Goal: Task Accomplishment & Management: Complete application form

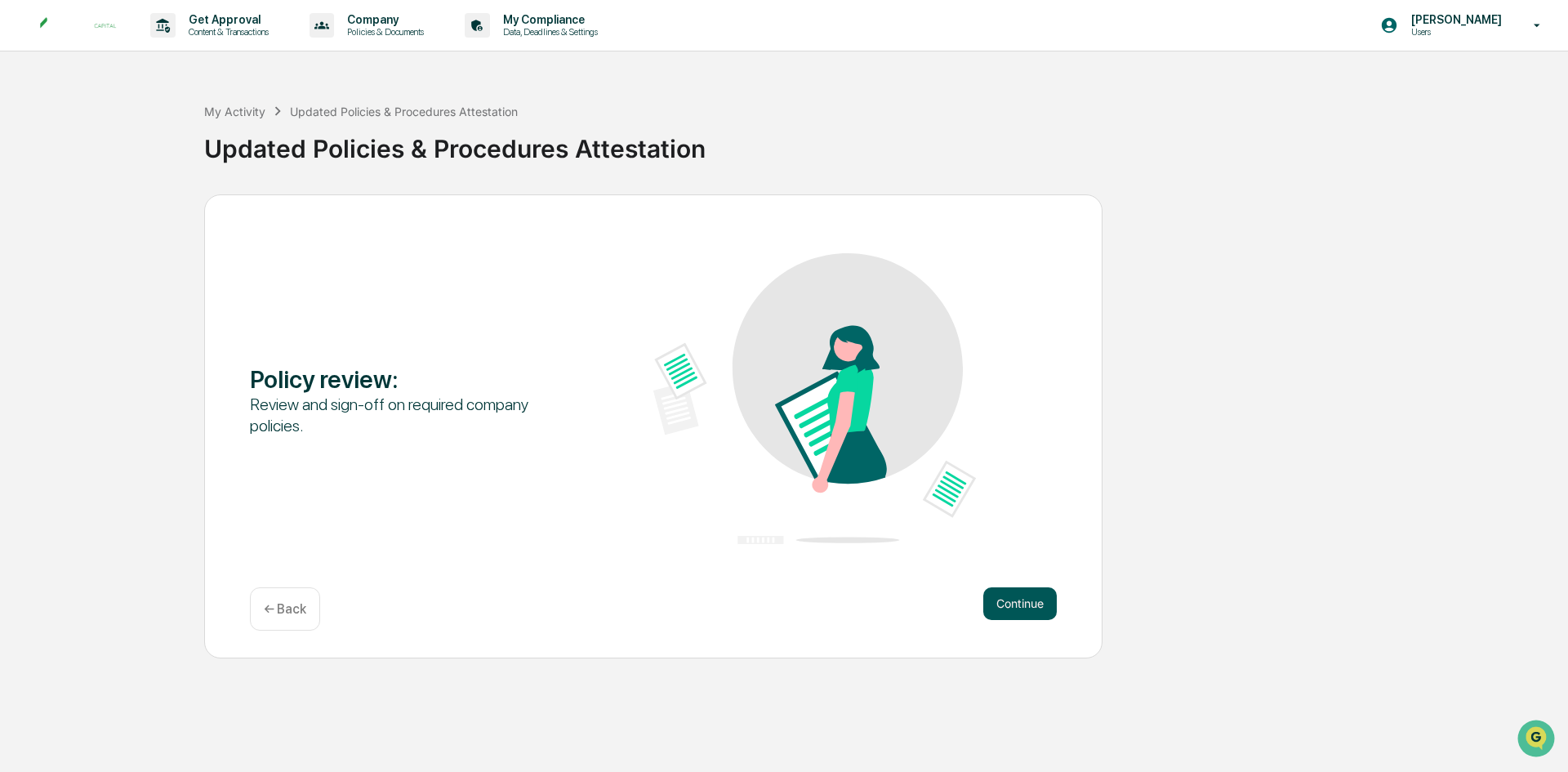
click at [991, 605] on button "Continue" at bounding box center [1020, 604] width 73 height 33
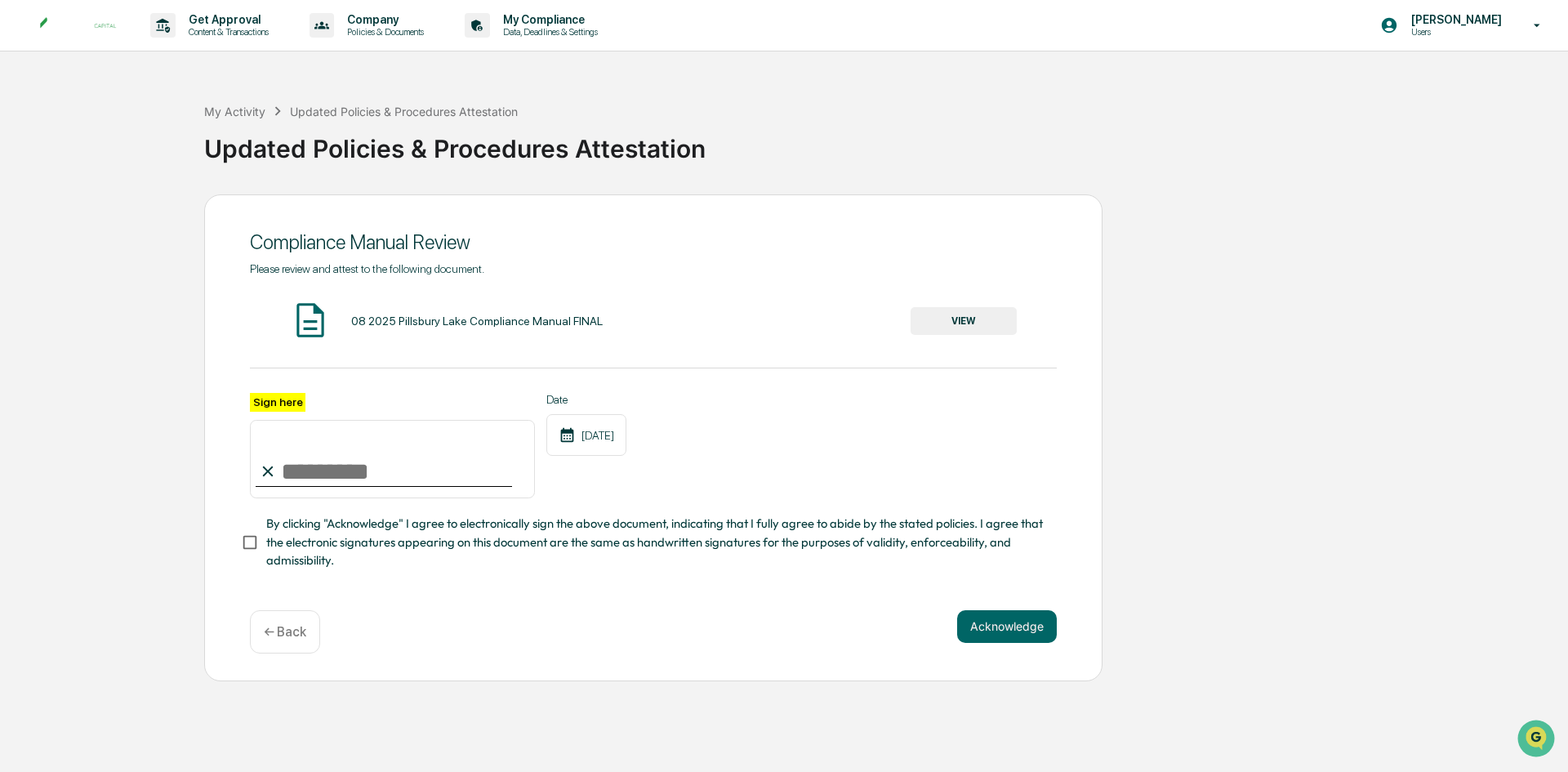
click at [973, 320] on button "VIEW" at bounding box center [963, 321] width 106 height 28
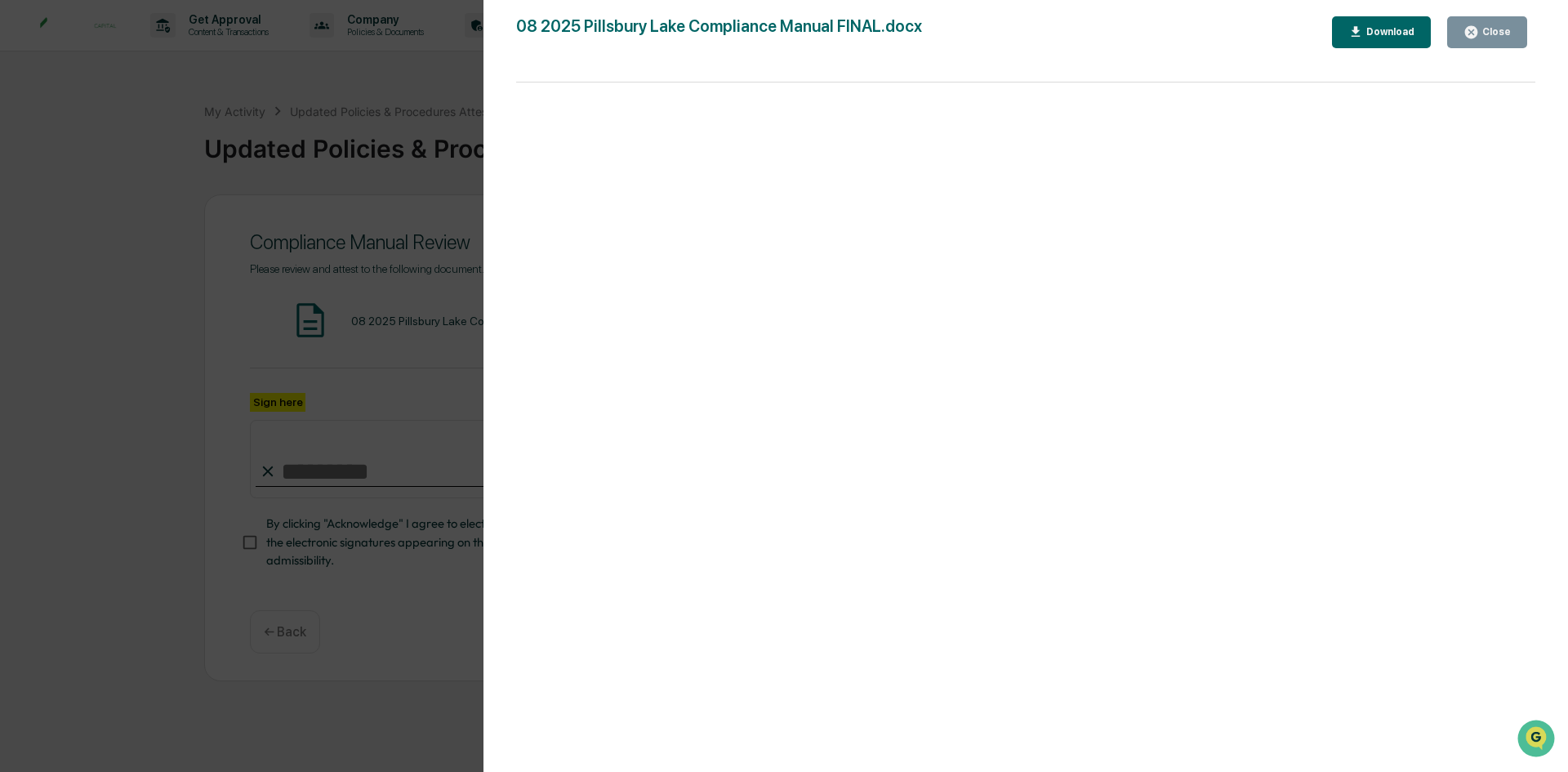
click at [1471, 27] on icon "button" at bounding box center [1471, 32] width 16 height 16
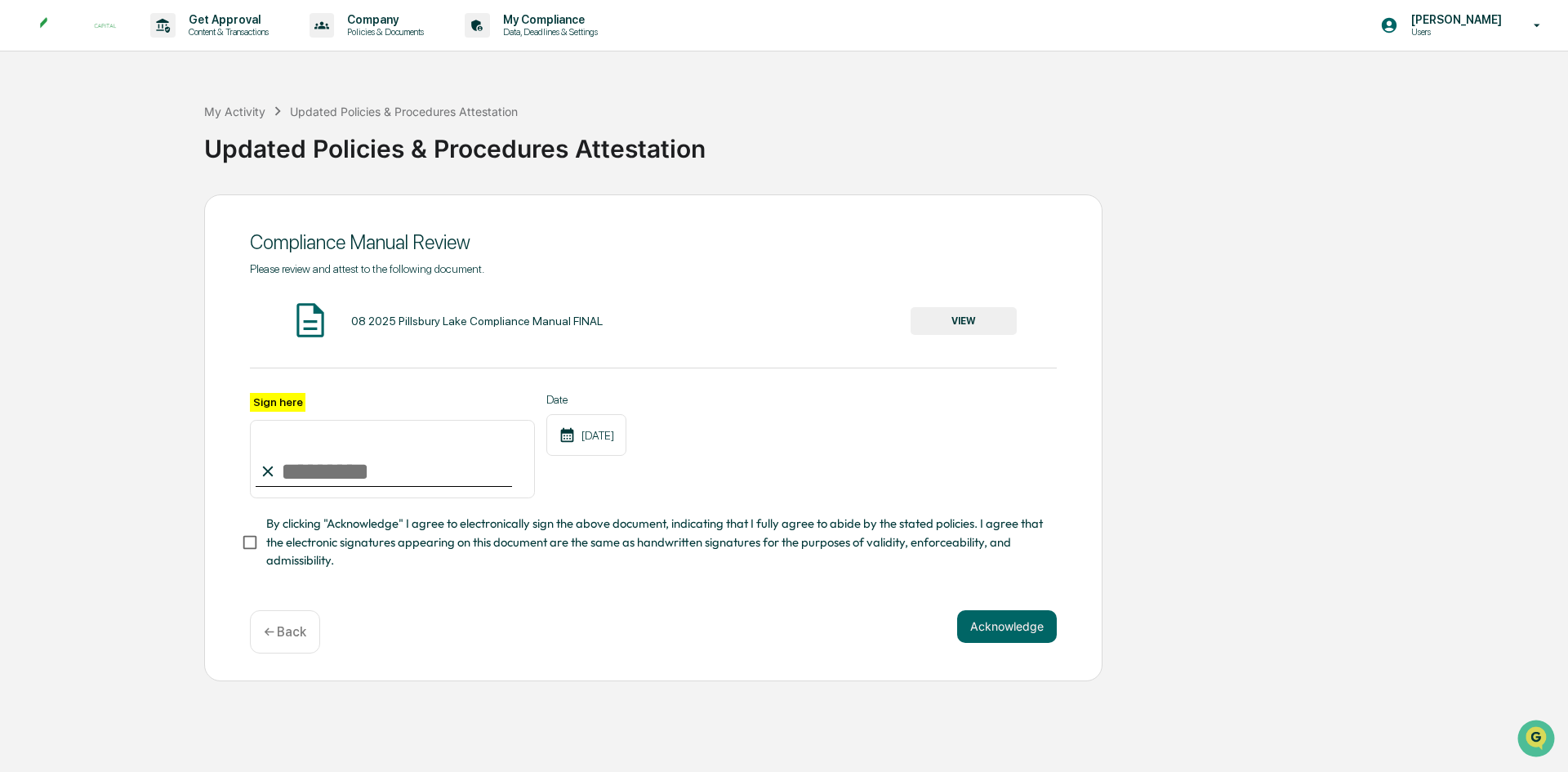
click at [342, 465] on input "Sign here" at bounding box center [392, 459] width 285 height 78
type input "**********"
click at [1025, 632] on button "Acknowledge" at bounding box center [1007, 627] width 100 height 33
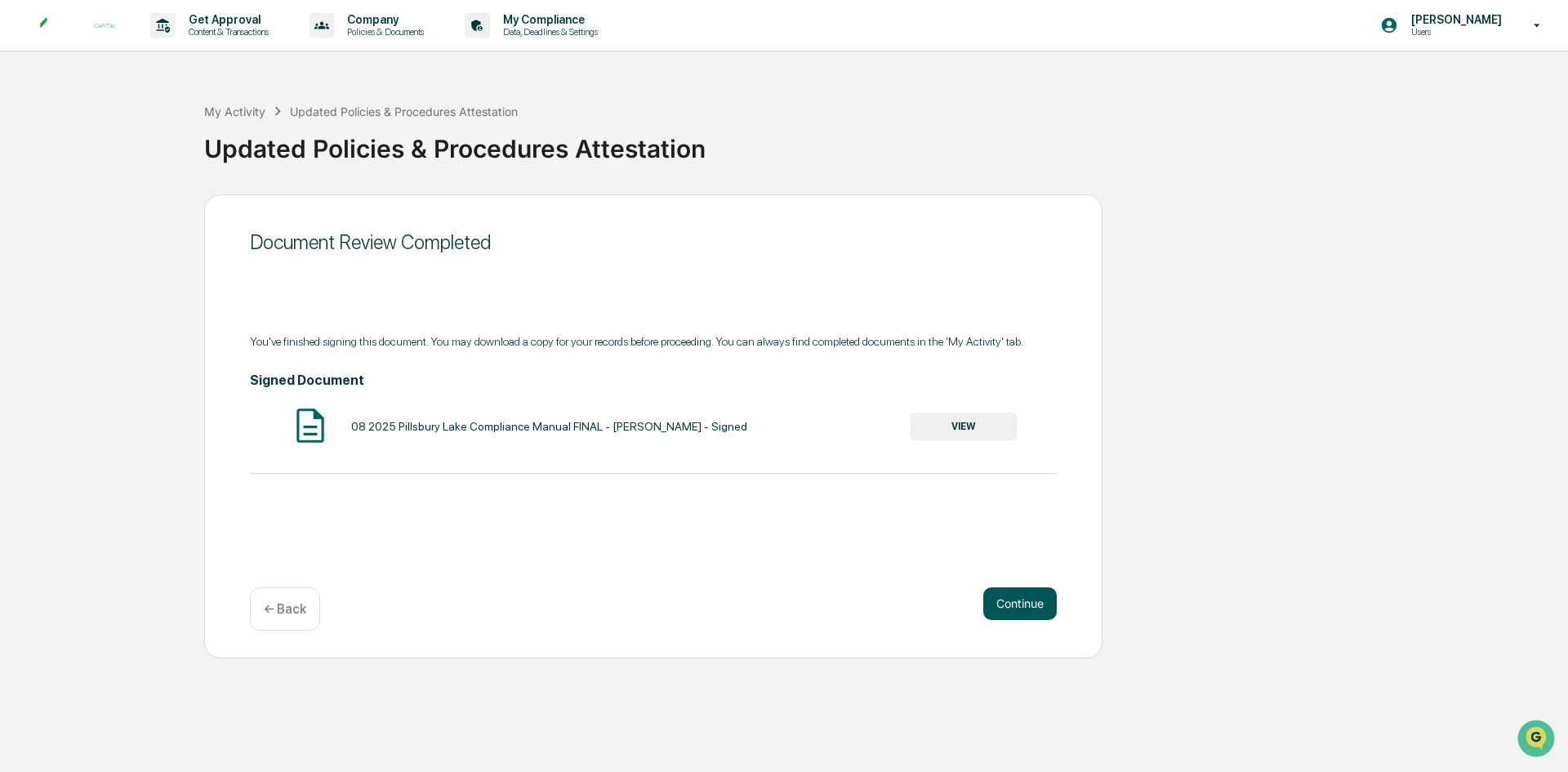
click at [1008, 603] on button "Continue" at bounding box center [1020, 604] width 73 height 33
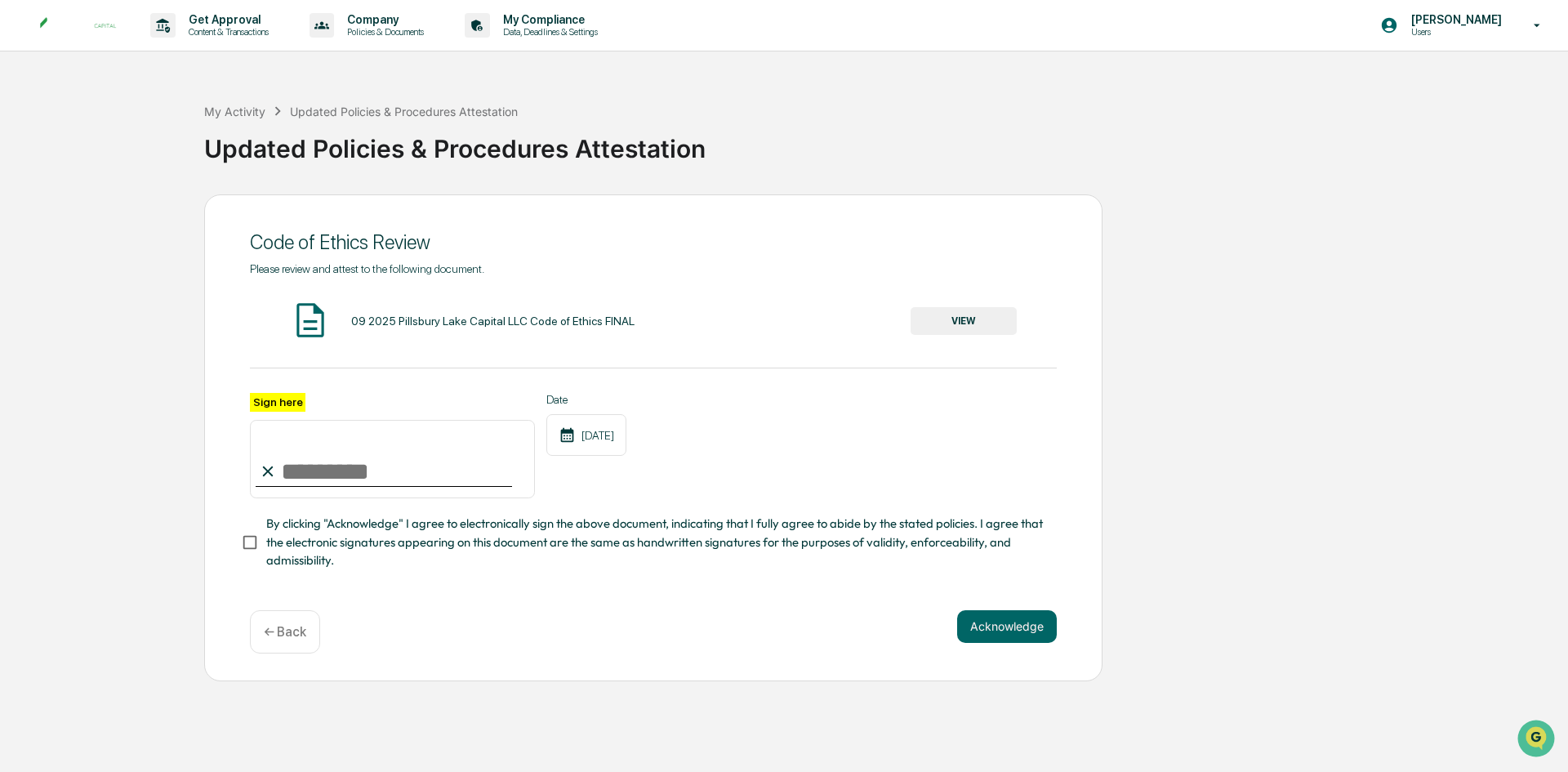
click at [978, 320] on button "VIEW" at bounding box center [963, 321] width 106 height 28
click at [966, 320] on button "VIEW" at bounding box center [963, 321] width 106 height 28
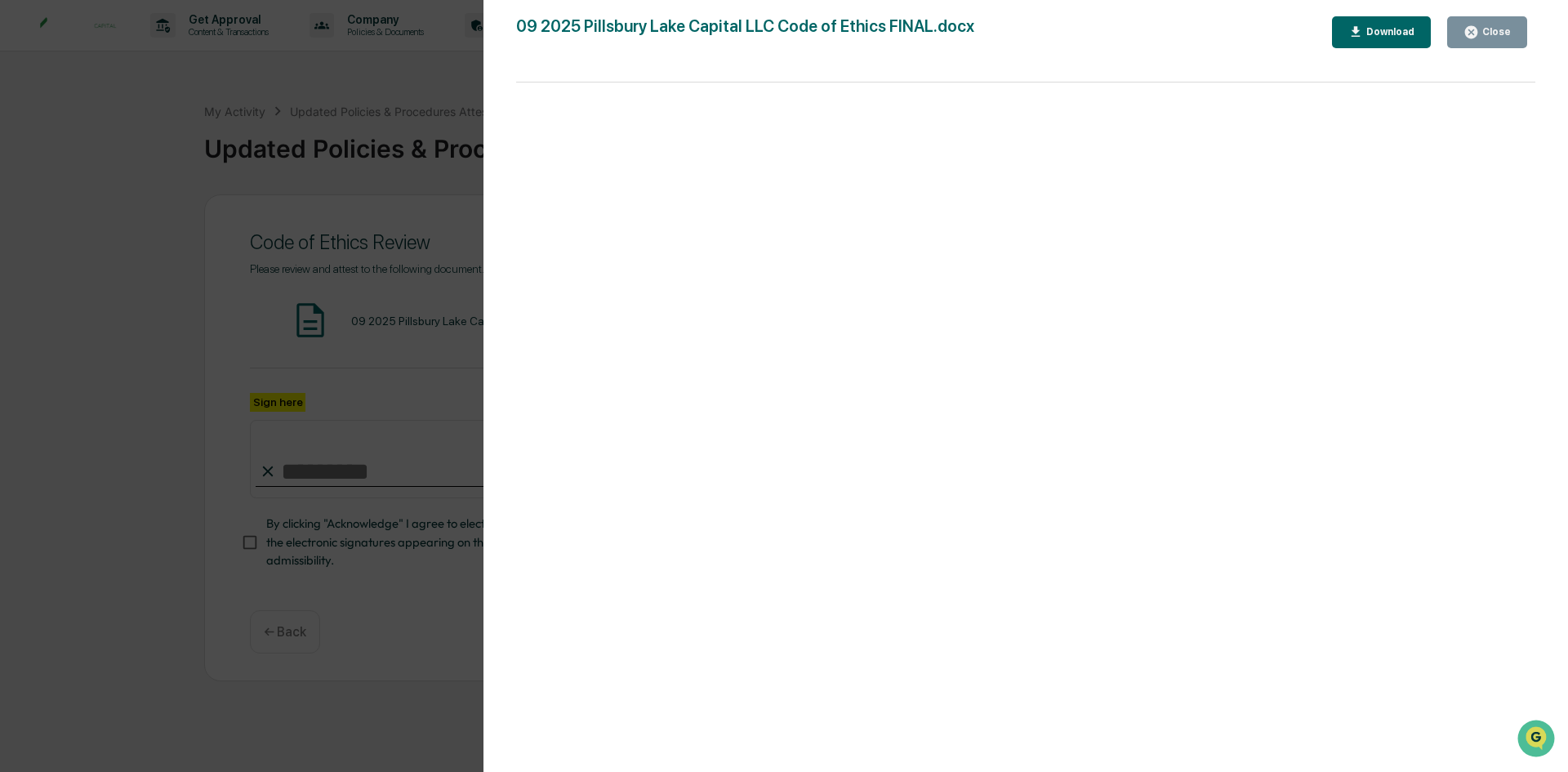
click at [1513, 37] on button "Close" at bounding box center [1487, 32] width 80 height 32
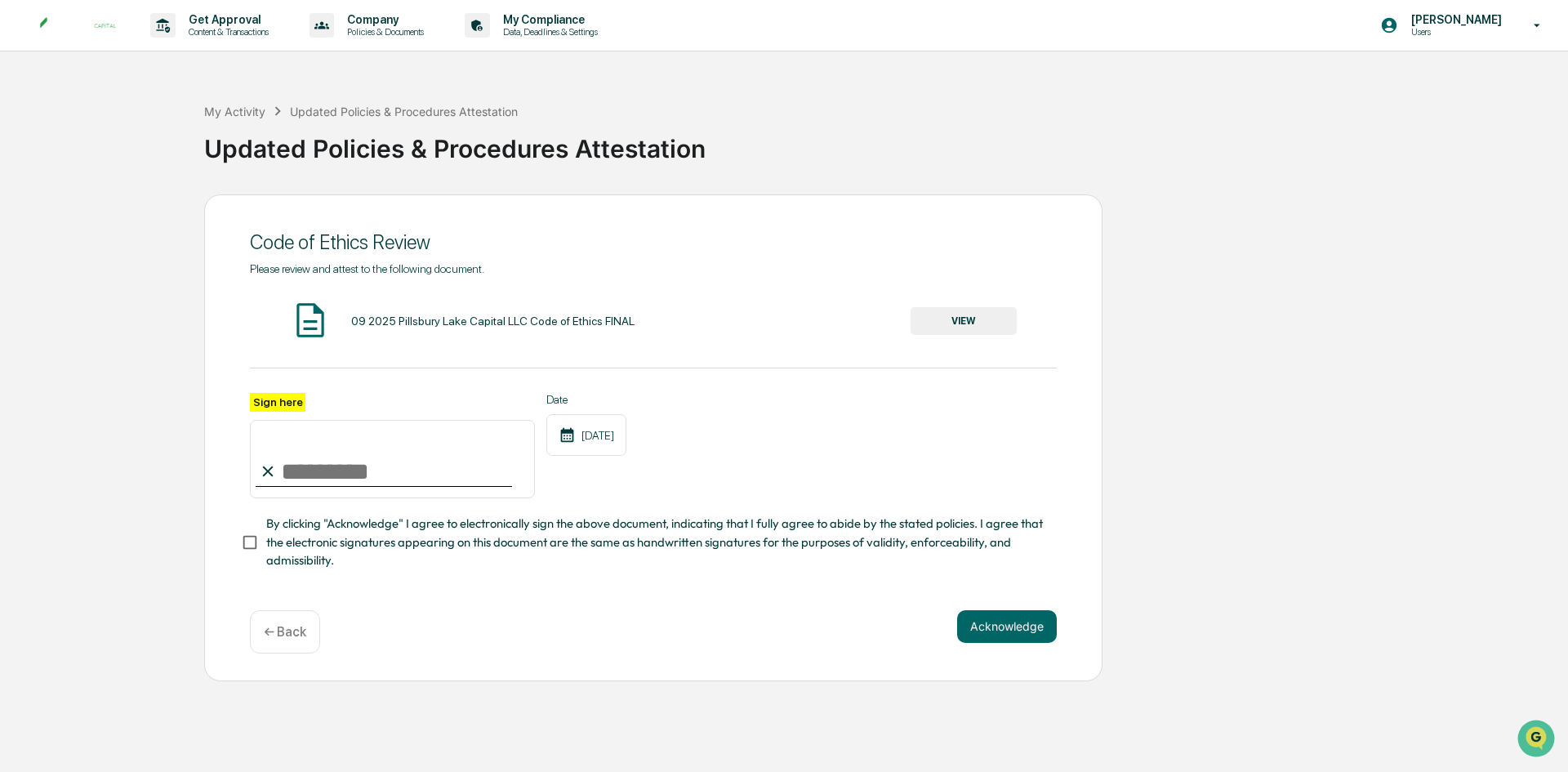
click at [307, 462] on input "Sign here" at bounding box center [392, 459] width 285 height 78
type input "**********"
click at [1004, 633] on button "Acknowledge" at bounding box center [1007, 627] width 100 height 33
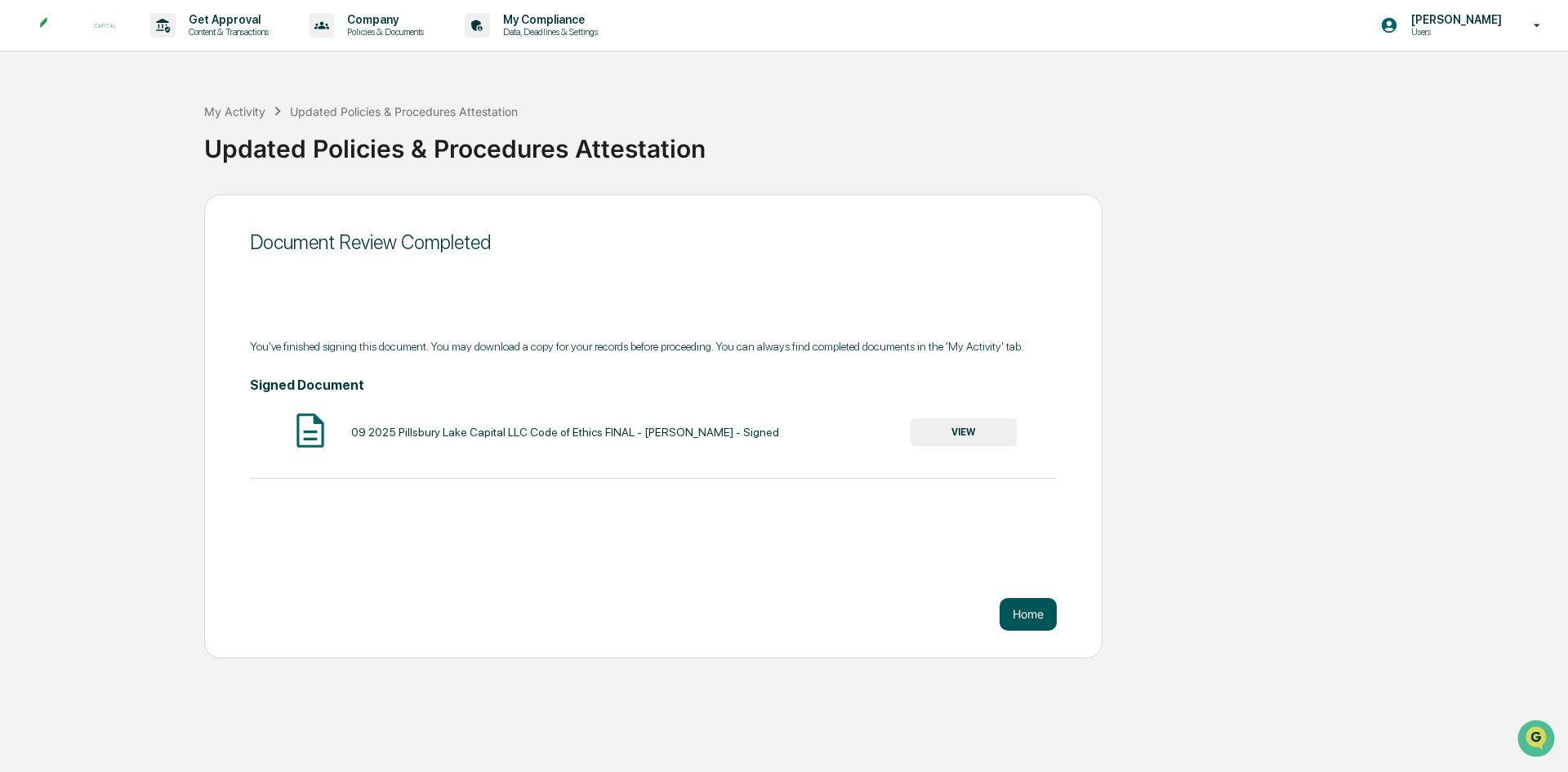
click at [1026, 619] on button "Home" at bounding box center [1027, 615] width 57 height 33
